Goal: Task Accomplishment & Management: Manage account settings

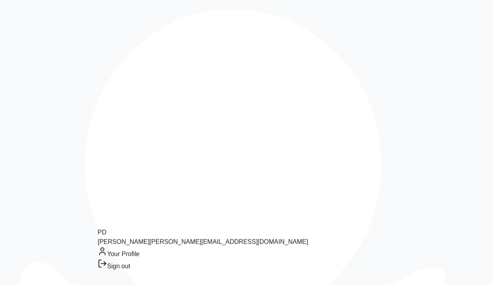
click at [132, 270] on div "Sign out" at bounding box center [203, 265] width 210 height 12
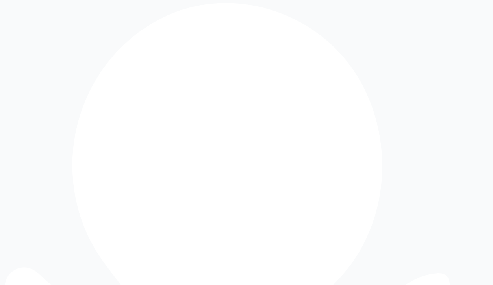
type input "**********"
